Goal: Task Accomplishment & Management: Complete application form

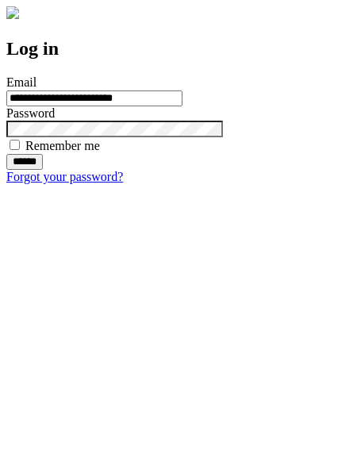
type input "**********"
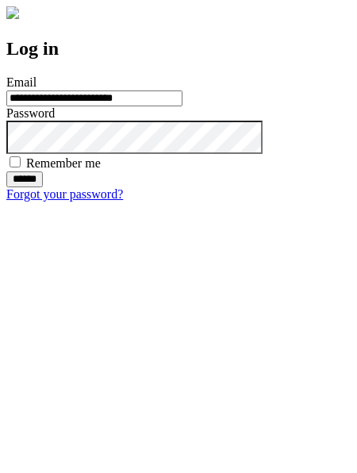
click at [43, 187] on input "******" at bounding box center [24, 180] width 37 height 16
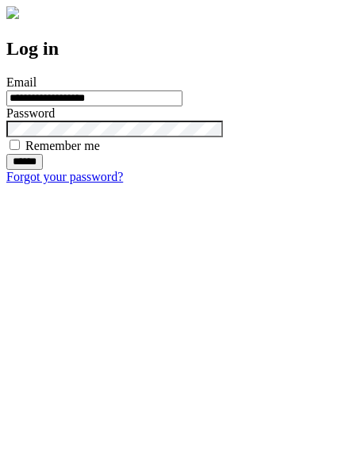
type input "**********"
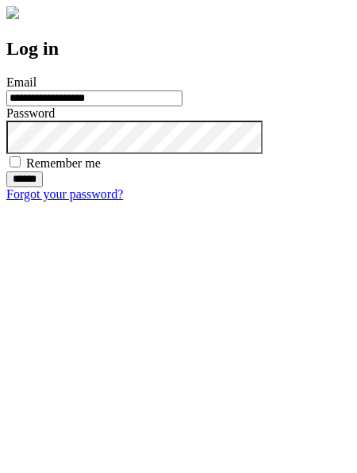
click at [43, 187] on input "******" at bounding box center [24, 180] width 37 height 16
